Goal: Transaction & Acquisition: Download file/media

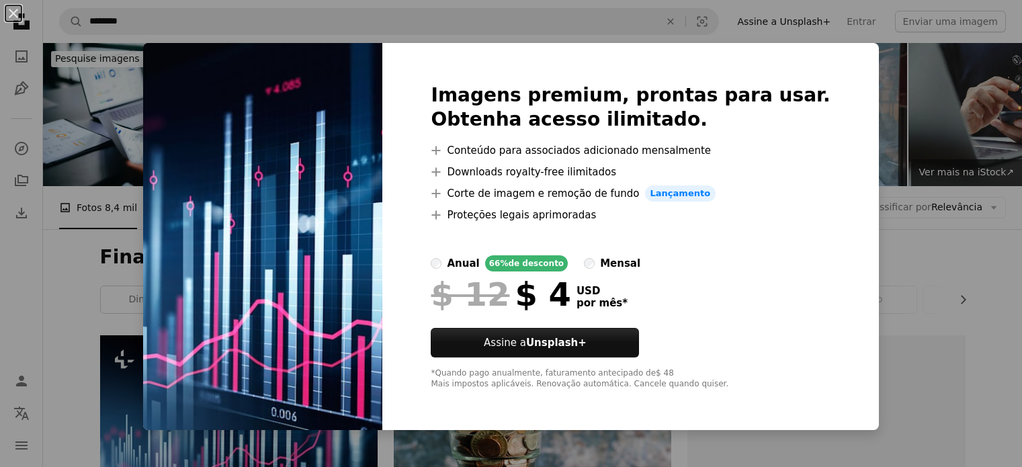
scroll to position [252, 0]
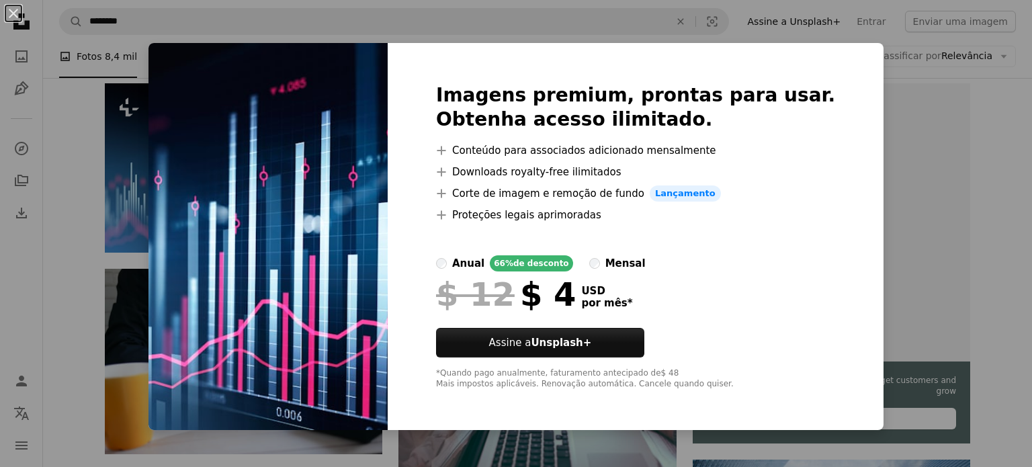
click at [903, 206] on div "An X shape Imagens premium, prontas para usar. Obtenha acesso ilimitado. A plus…" at bounding box center [516, 233] width 1032 height 467
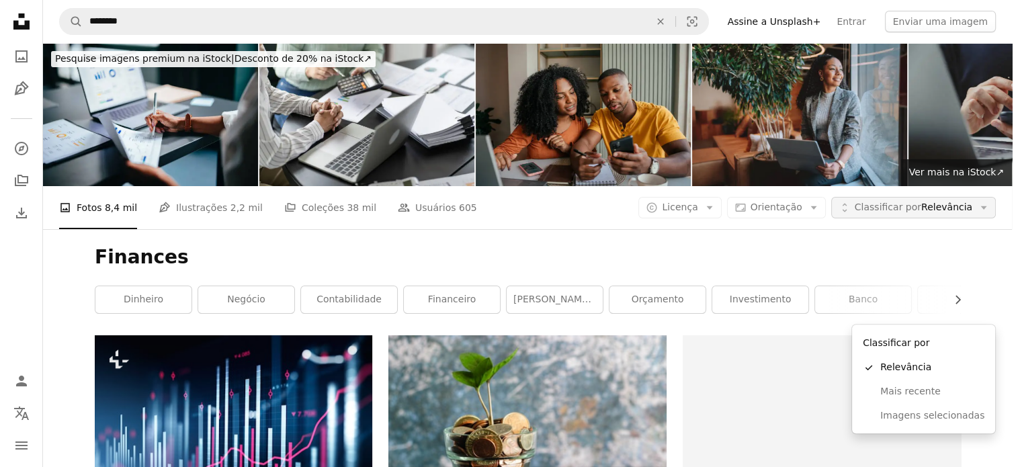
click at [964, 201] on span "Classificar por Relevância" at bounding box center [913, 207] width 118 height 13
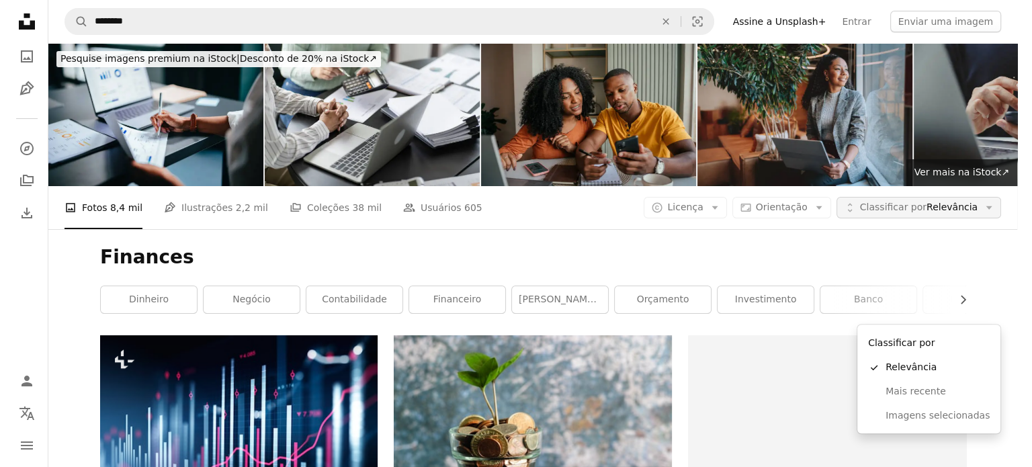
scroll to position [252, 0]
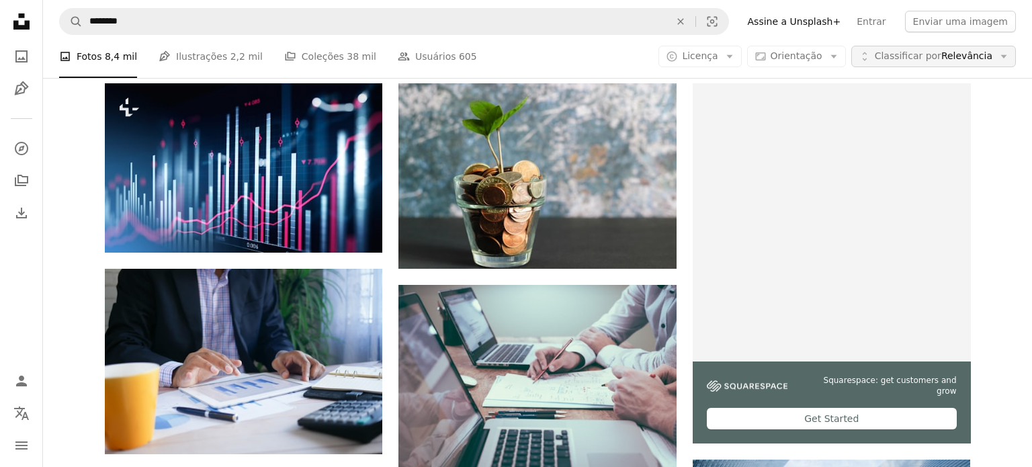
click at [962, 53] on span "Classificar por Relevância" at bounding box center [933, 56] width 118 height 13
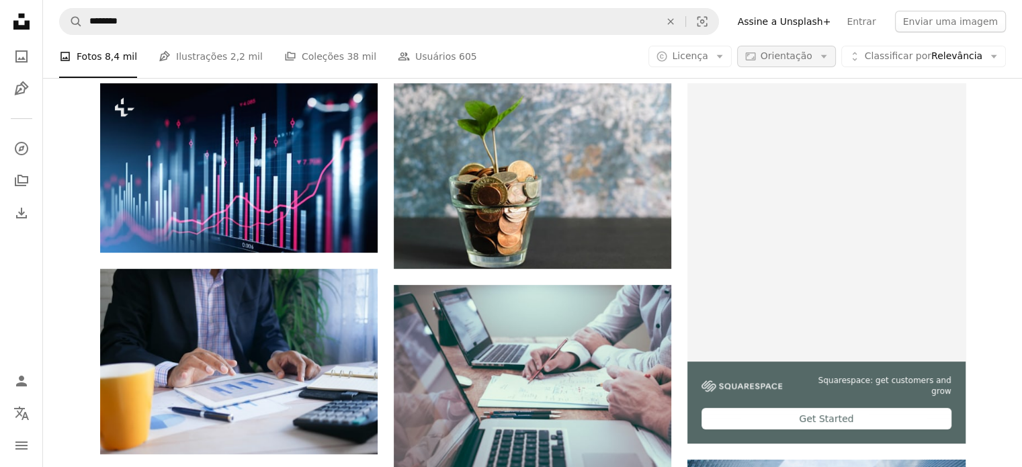
click at [807, 60] on span "Orientação" at bounding box center [786, 55] width 52 height 11
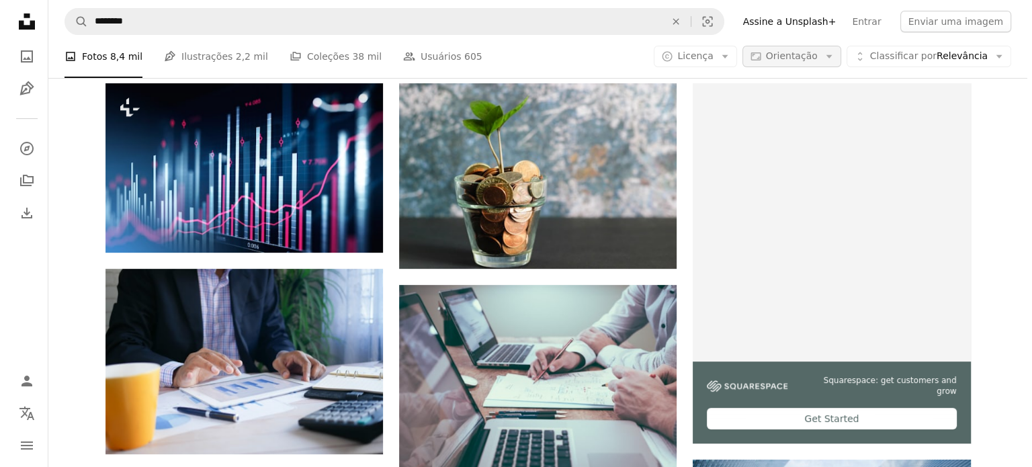
scroll to position [0, 0]
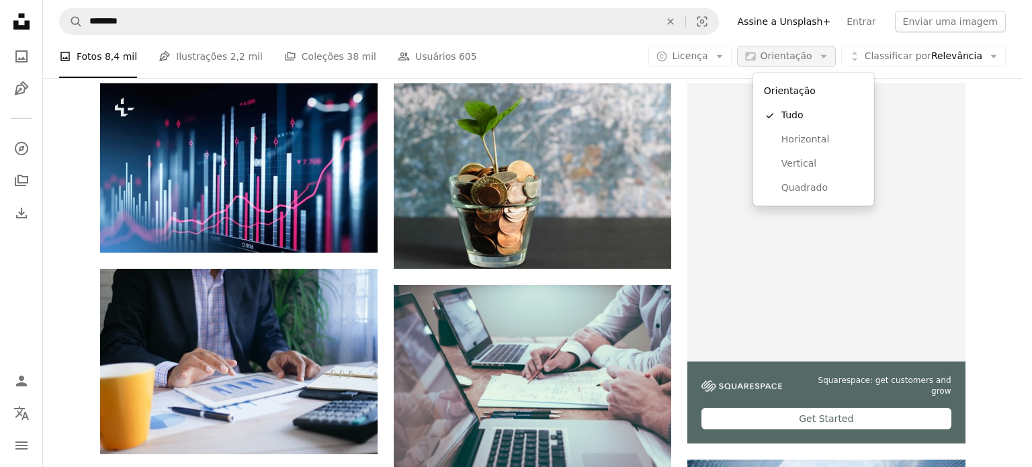
click at [807, 60] on span "Orientação" at bounding box center [786, 55] width 52 height 11
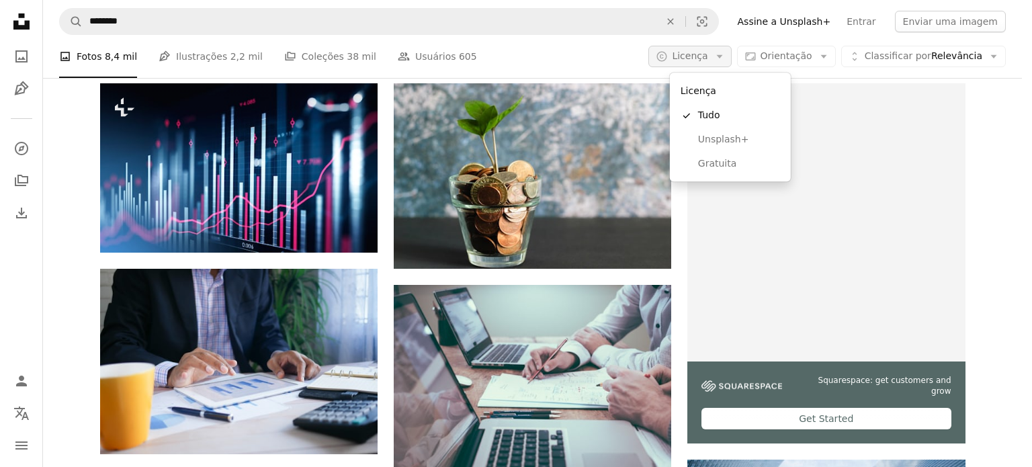
click at [726, 56] on button "A copyright icon © Licença Arrow down" at bounding box center [689, 56] width 83 height 21
click at [725, 159] on span "Gratuita" at bounding box center [739, 163] width 82 height 13
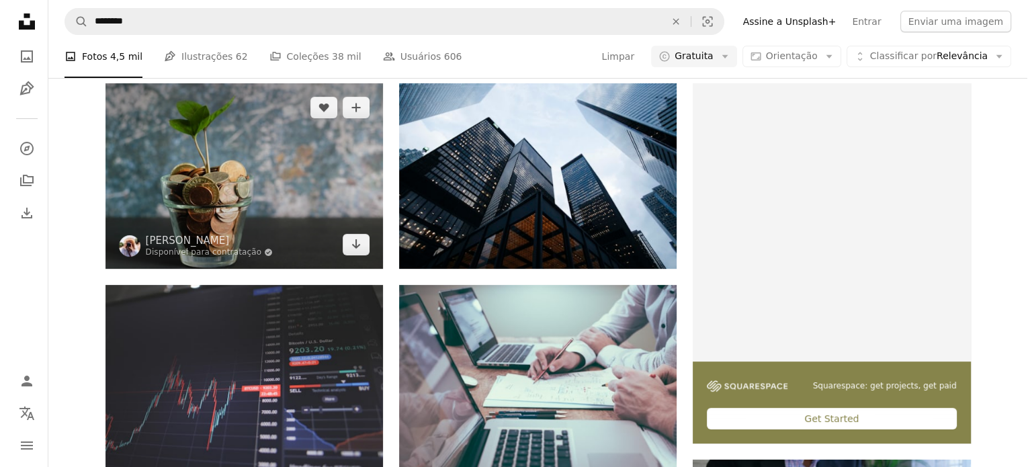
scroll to position [336, 0]
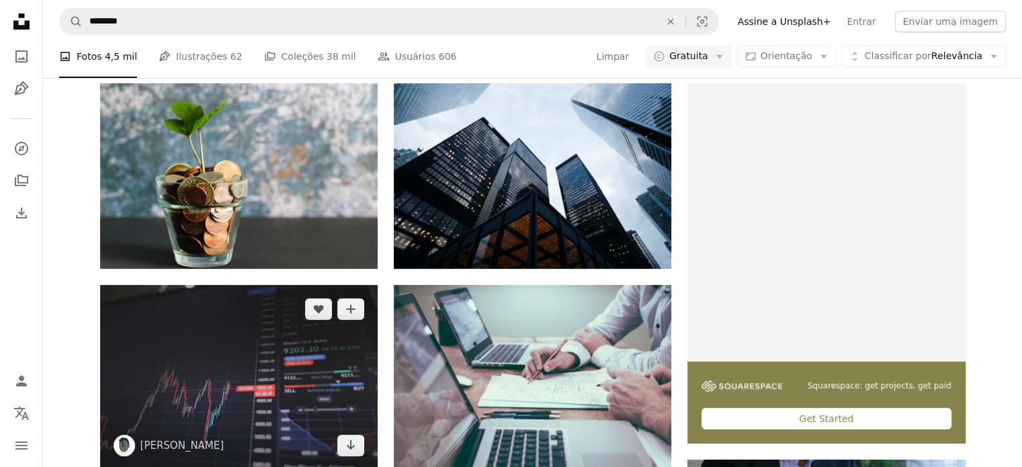
click at [244, 285] on img at bounding box center [238, 377] width 277 height 185
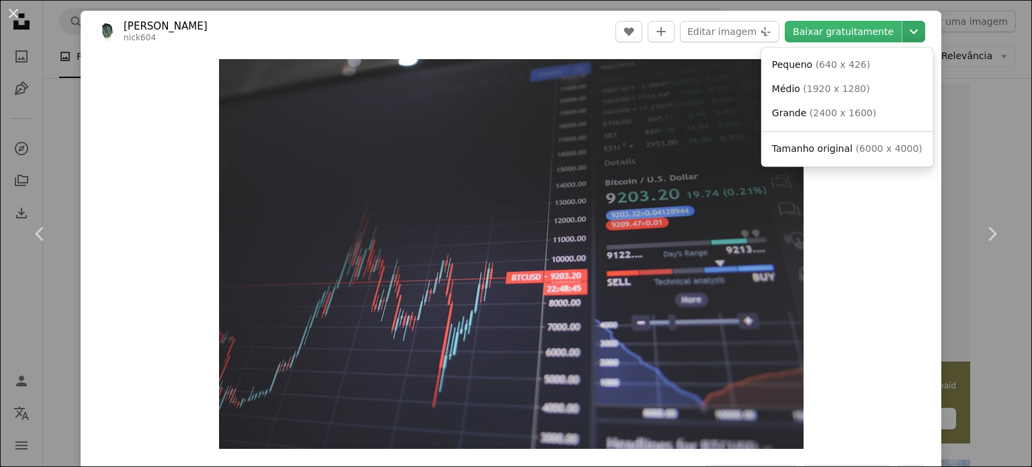
click at [903, 32] on icon "Chevron down" at bounding box center [913, 32] width 21 height 16
click at [817, 114] on span "( 2400 x 1600 )" at bounding box center [842, 112] width 66 height 11
